Goal: Transaction & Acquisition: Download file/media

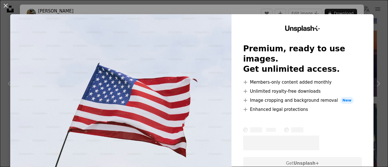
scroll to position [368, 0]
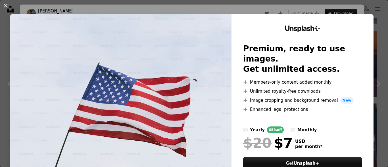
click at [241, 9] on div "An X shape Unsplash+ Premium, ready to use images. Get unlimited access. A plus…" at bounding box center [194, 83] width 388 height 167
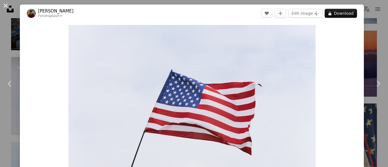
click at [5, 6] on button "An X shape" at bounding box center [5, 5] width 7 height 7
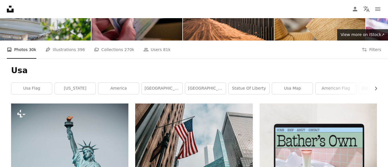
scroll to position [98, 0]
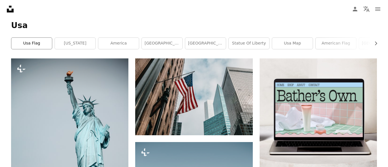
click at [39, 43] on link "usa flag" at bounding box center [31, 43] width 41 height 11
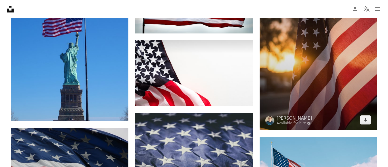
scroll to position [358, 0]
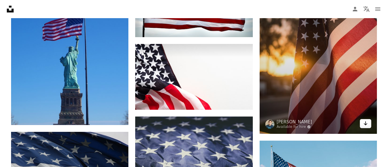
click at [367, 124] on icon "Download" at bounding box center [366, 124] width 4 height 4
